Goal: Transaction & Acquisition: Purchase product/service

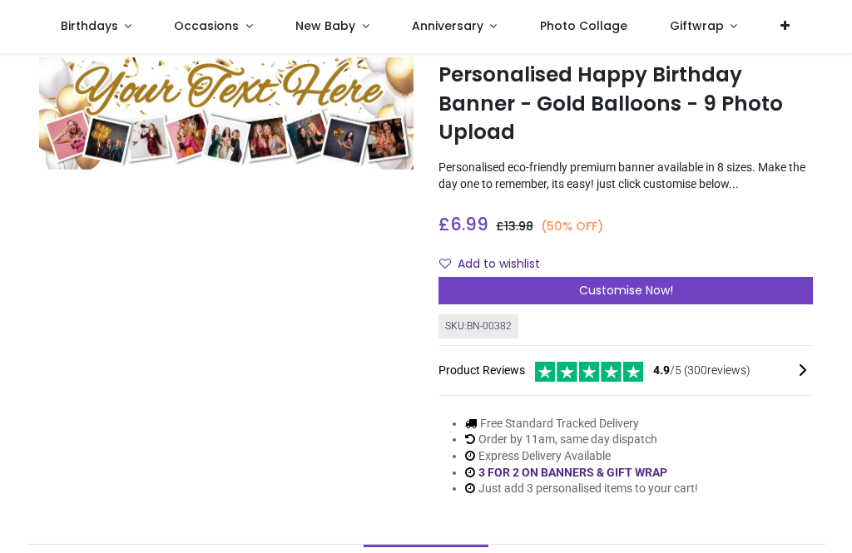
scroll to position [53, 0]
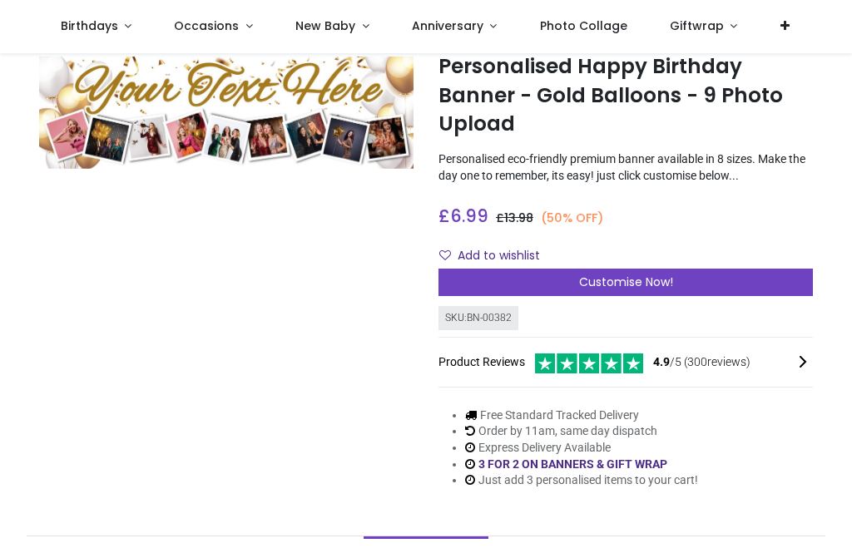
click at [779, 288] on div "Customise Now!" at bounding box center [626, 283] width 374 height 28
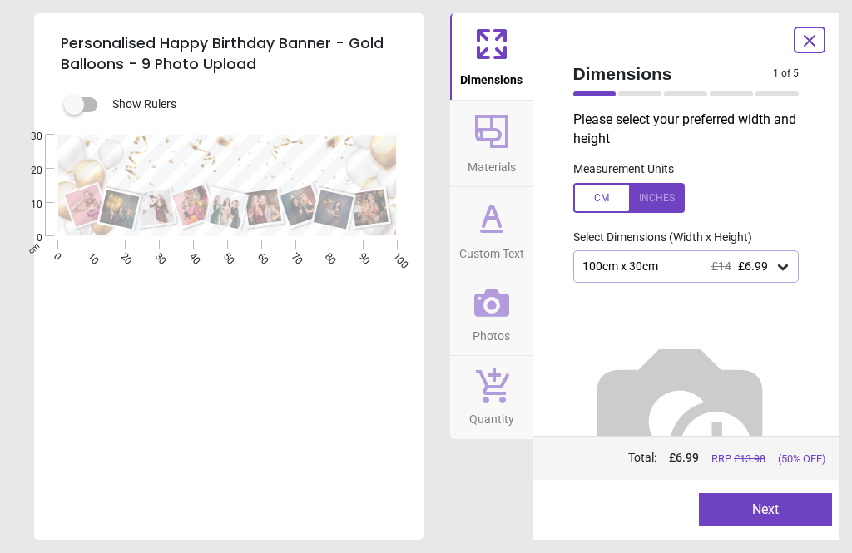
click at [794, 258] on div "100cm x 30cm £14 £6.99" at bounding box center [686, 266] width 226 height 32
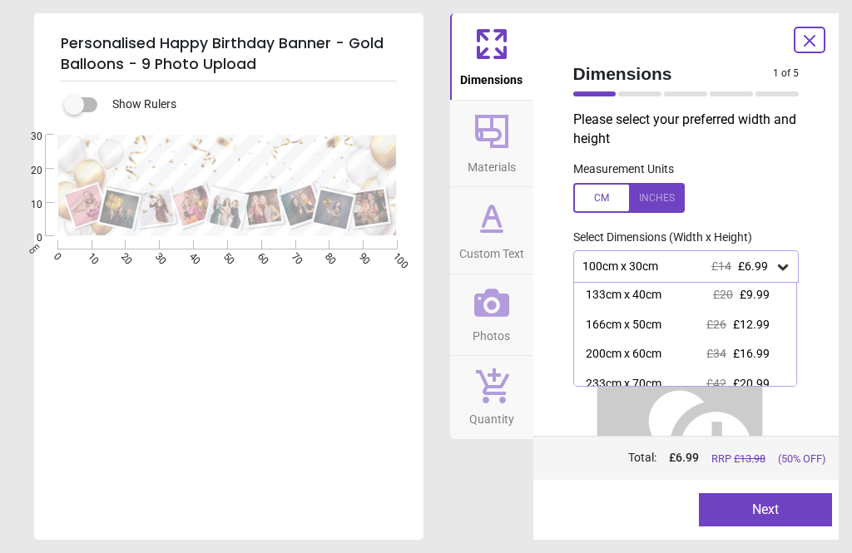
scroll to position [44, 0]
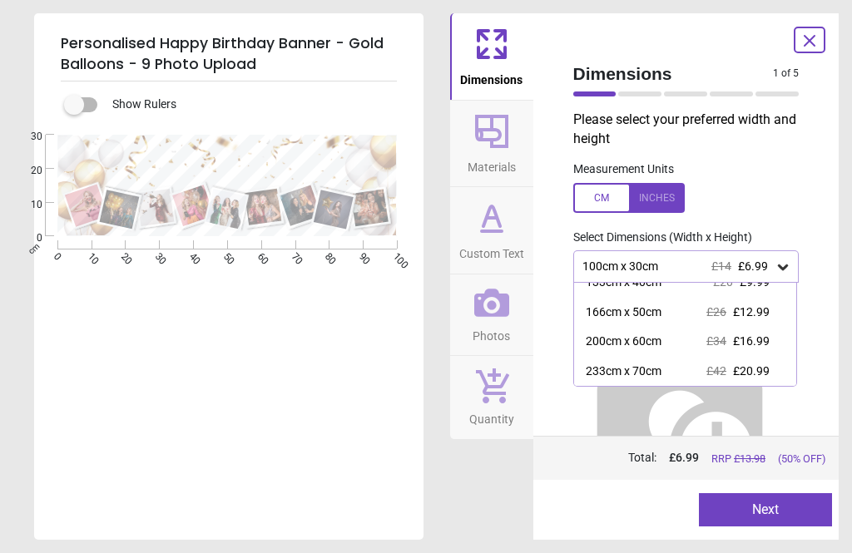
click at [635, 340] on div "200cm x 60cm" at bounding box center [624, 342] width 76 height 17
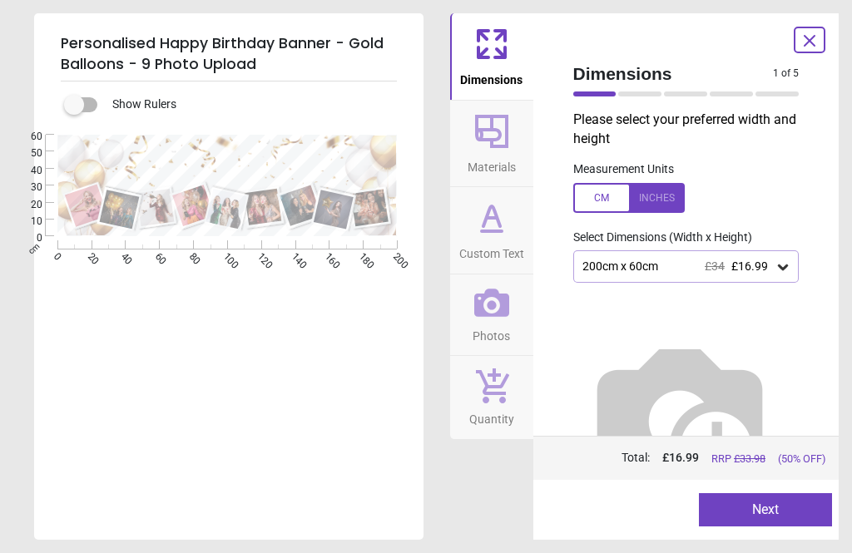
click at [786, 512] on button "Next" at bounding box center [765, 509] width 133 height 33
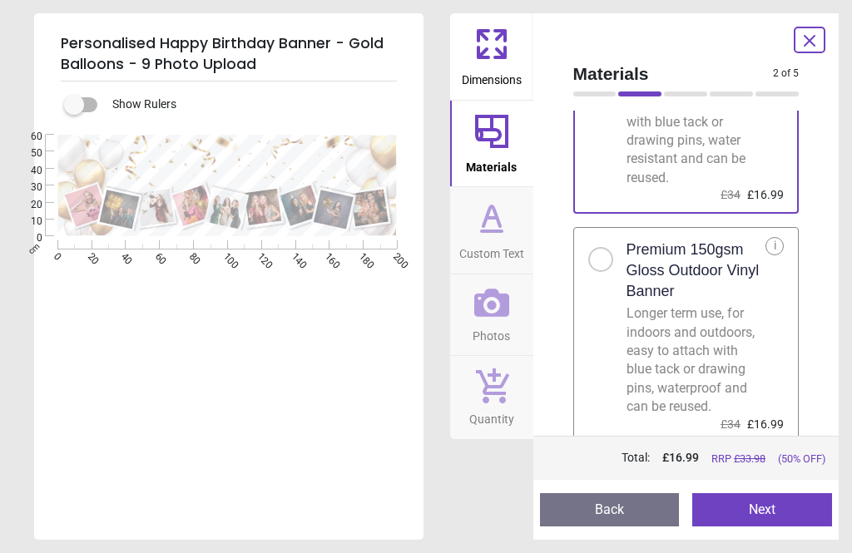
scroll to position [163, 0]
click at [773, 515] on button "Next" at bounding box center [762, 509] width 140 height 33
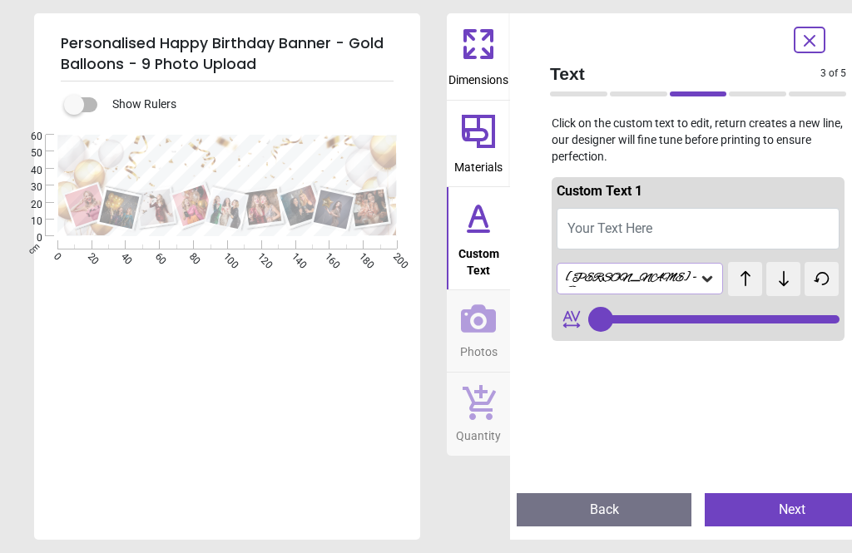
type input "**"
click at [766, 505] on button "Next" at bounding box center [792, 509] width 175 height 33
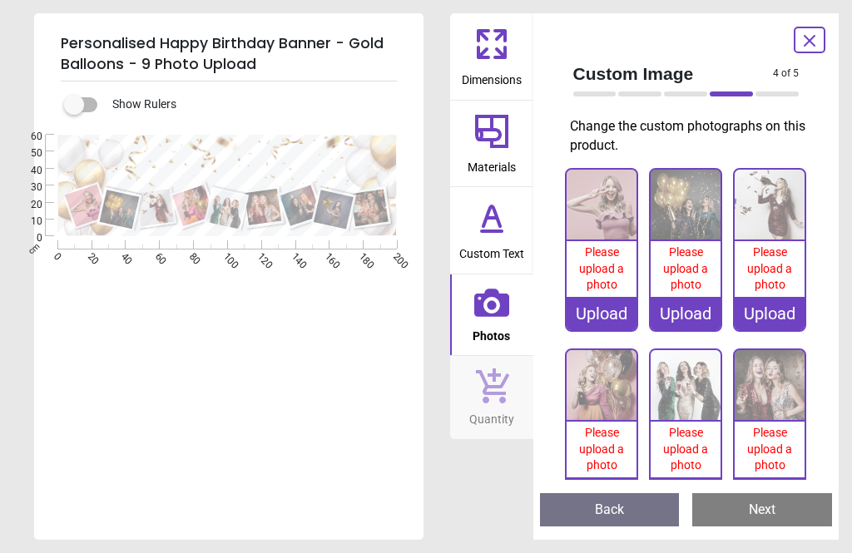
scroll to position [0, 0]
click at [647, 156] on div "Custom Image 4 of 5 4 of 6 Change the custom photographs on this product. 0% Pl…" at bounding box center [686, 276] width 306 height 527
click at [468, 66] on span "Dimensions" at bounding box center [492, 76] width 60 height 25
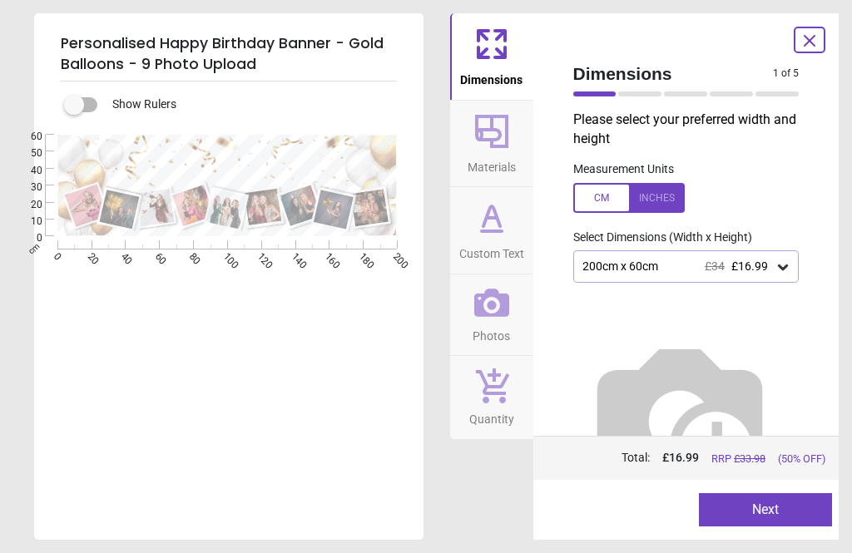
click at [667, 194] on div at bounding box center [628, 198] width 111 height 30
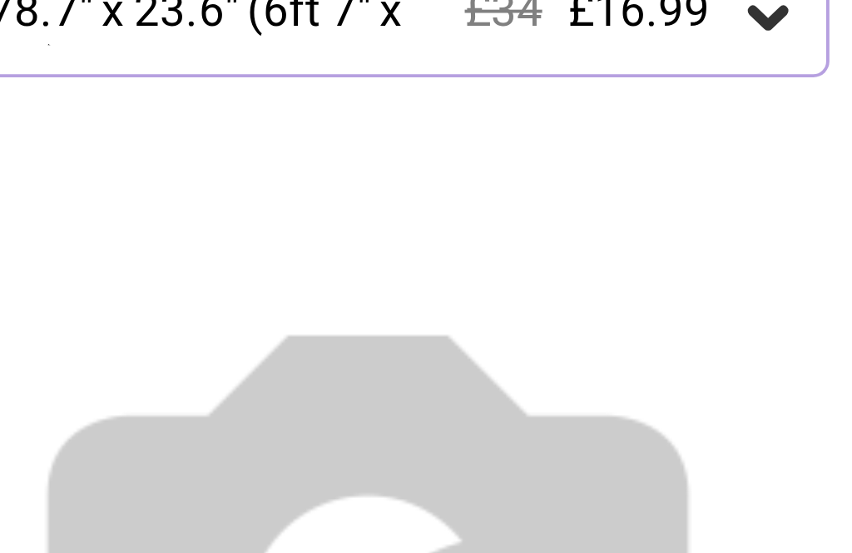
click at [573, 310] on img at bounding box center [679, 416] width 213 height 213
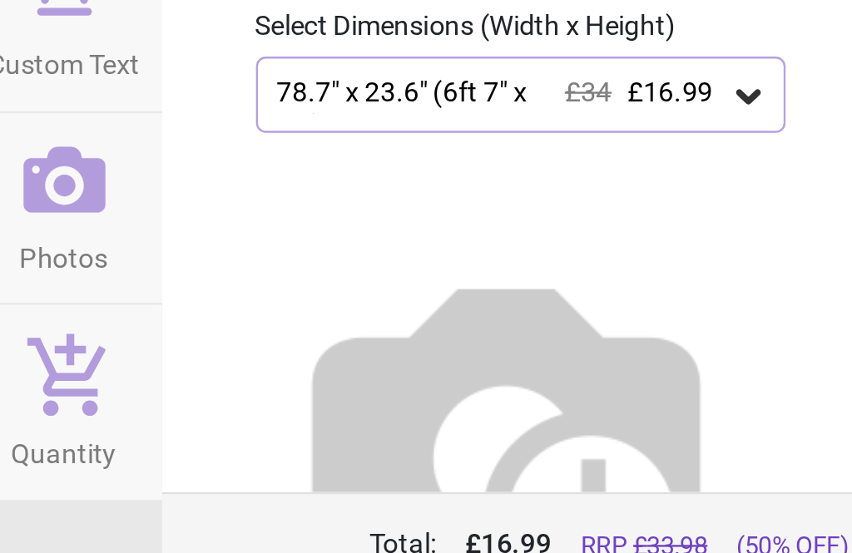
click at [775, 259] on icon at bounding box center [783, 267] width 17 height 17
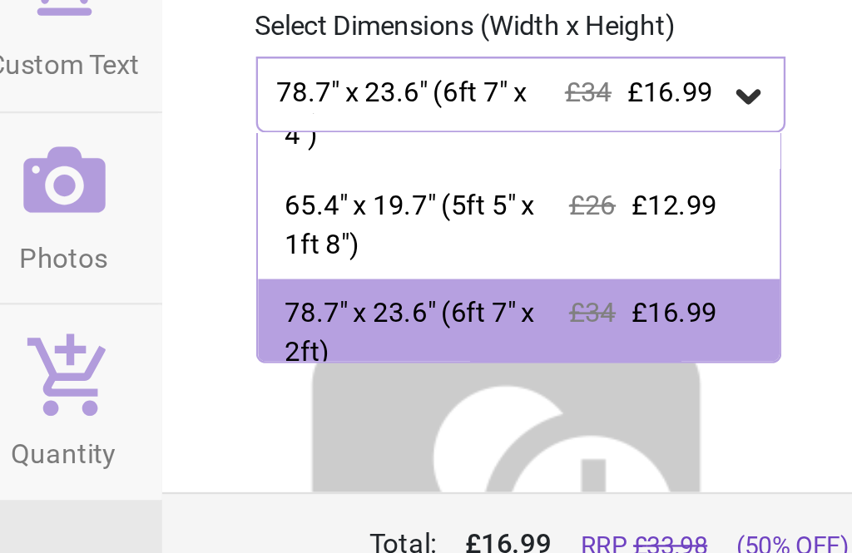
scroll to position [82, 0]
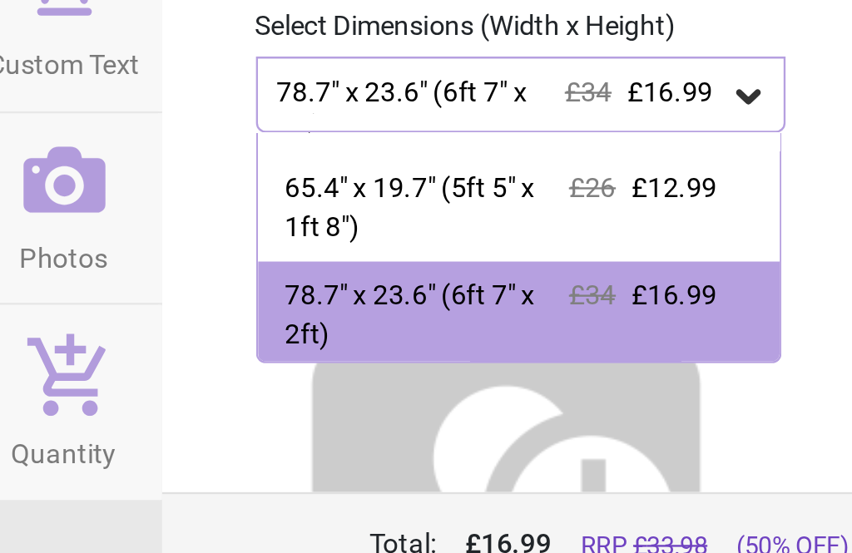
click at [778, 265] on icon at bounding box center [783, 268] width 10 height 6
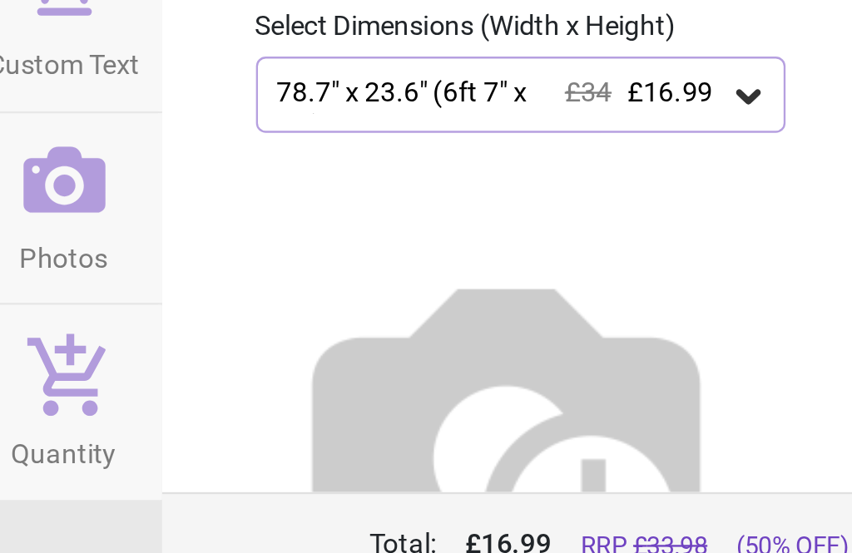
click at [560, 283] on div at bounding box center [686, 410] width 253 height 255
click at [775, 259] on icon at bounding box center [783, 267] width 17 height 17
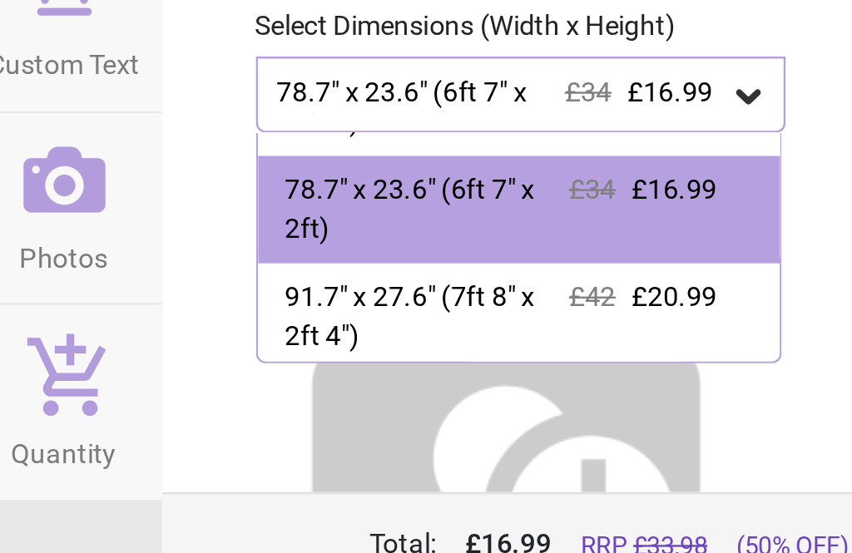
scroll to position [137, 0]
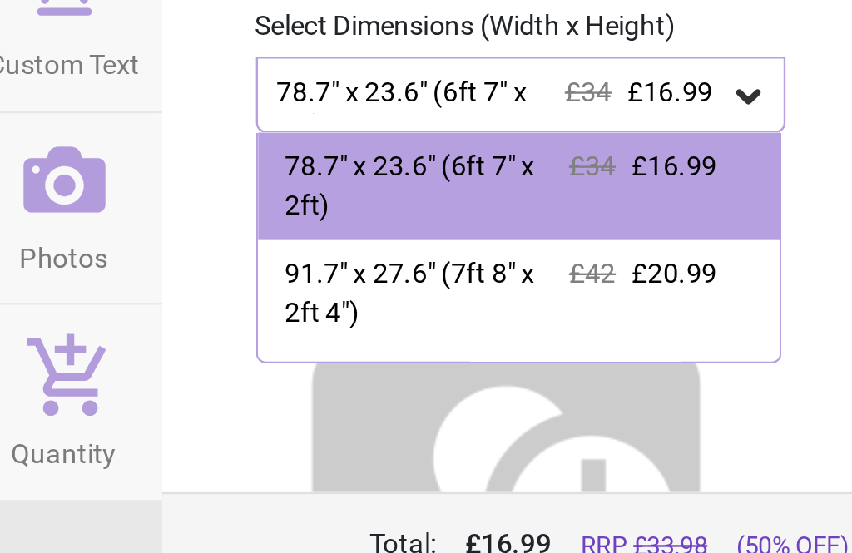
click at [775, 259] on icon at bounding box center [783, 267] width 17 height 17
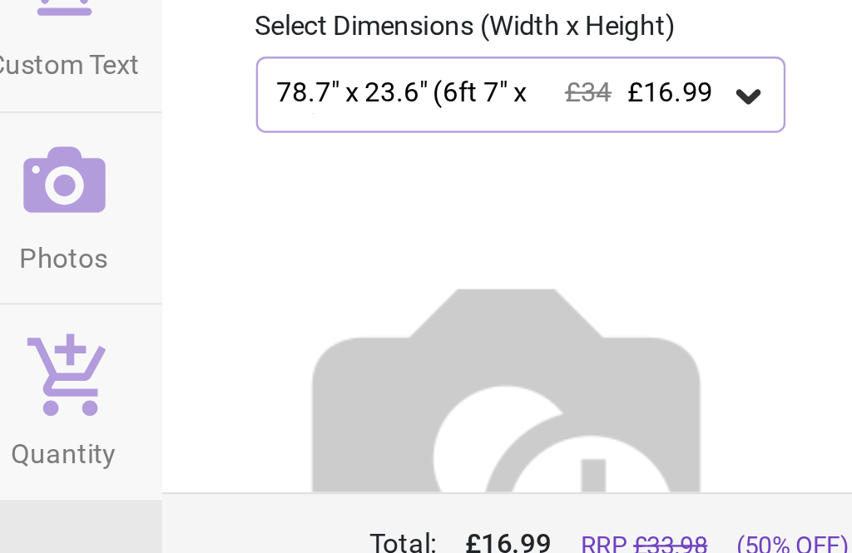
click at [775, 259] on icon at bounding box center [783, 267] width 17 height 17
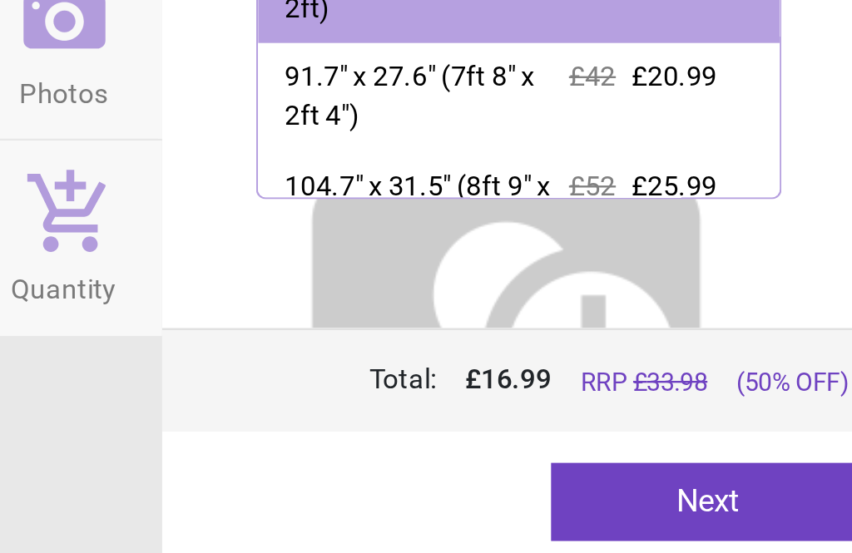
scroll to position [135, 0]
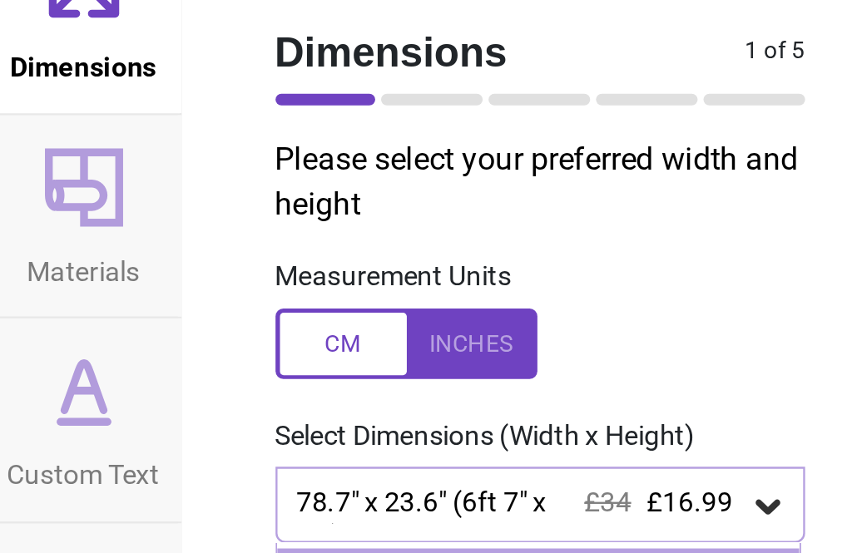
click at [475, 115] on icon at bounding box center [491, 131] width 33 height 33
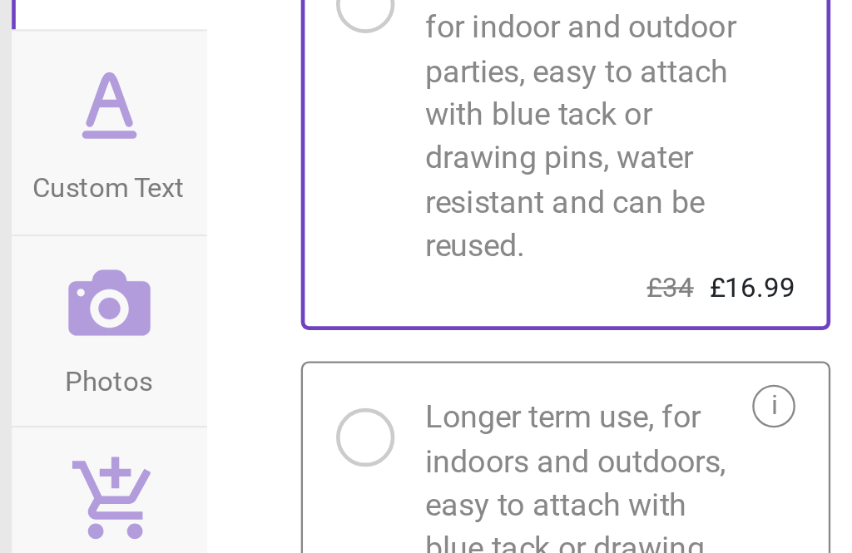
click at [459, 238] on span "Custom Text" at bounding box center [491, 250] width 65 height 25
